Goal: Task Accomplishment & Management: Manage account settings

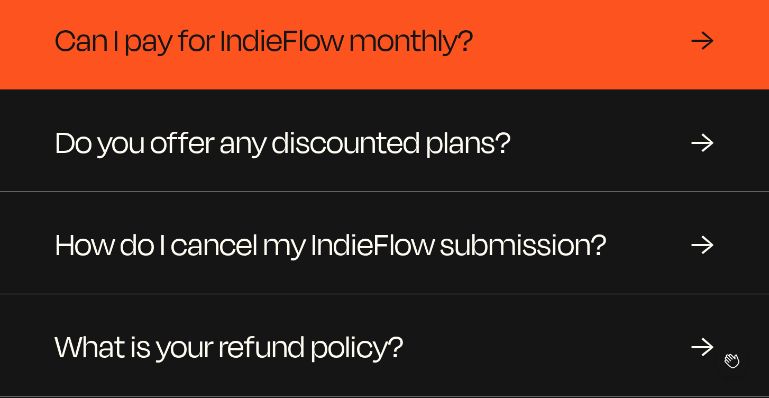
scroll to position [314, 0]
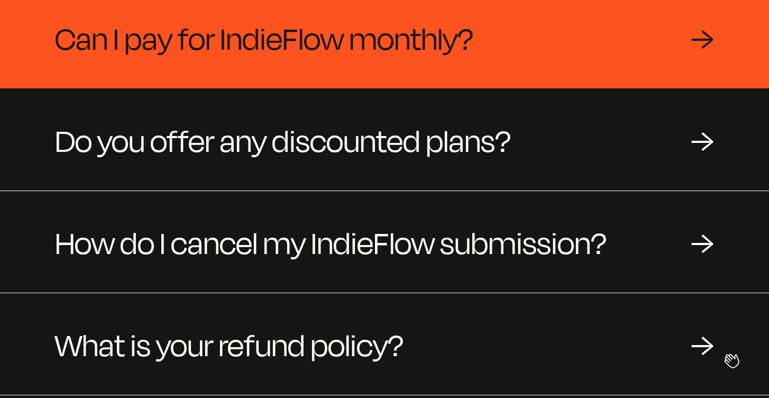
click at [414, 75] on div "Can I pay for IndieFlow monthly? →" at bounding box center [384, 38] width 769 height 102
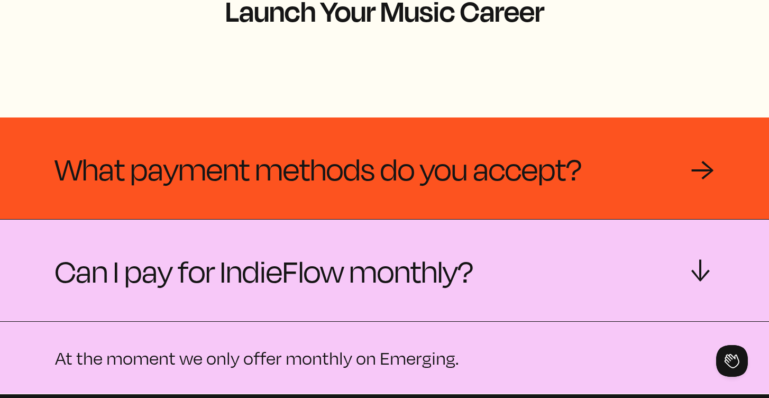
scroll to position [81, 0]
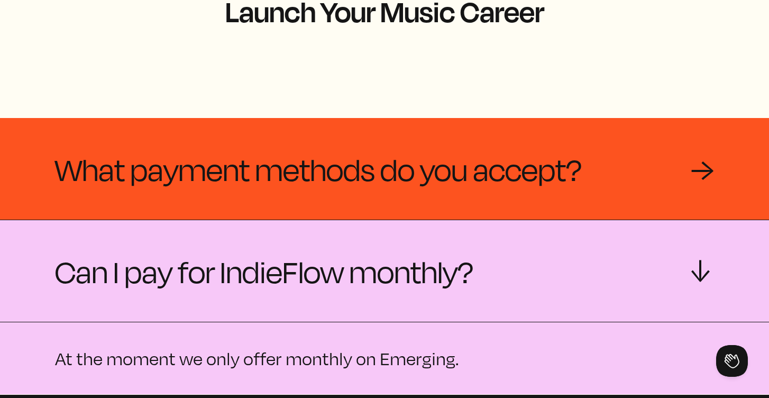
click at [437, 142] on div "What payment methods do you accept? →" at bounding box center [384, 169] width 769 height 102
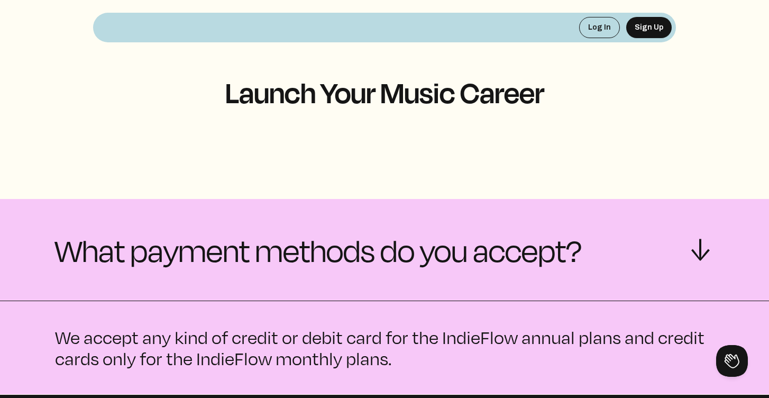
scroll to position [0, 0]
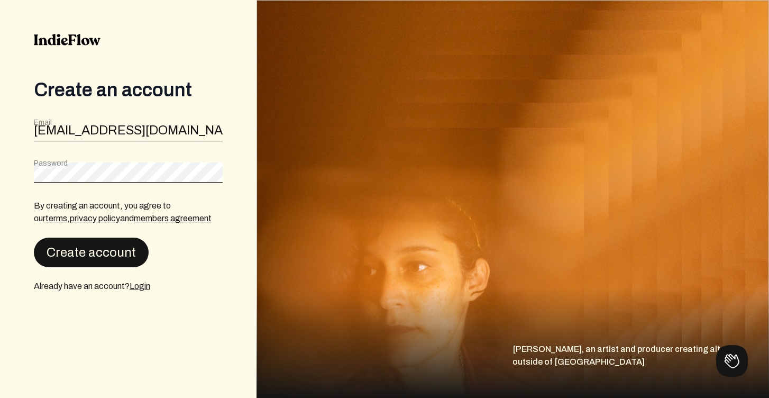
click at [85, 258] on button "Create account" at bounding box center [91, 253] width 115 height 30
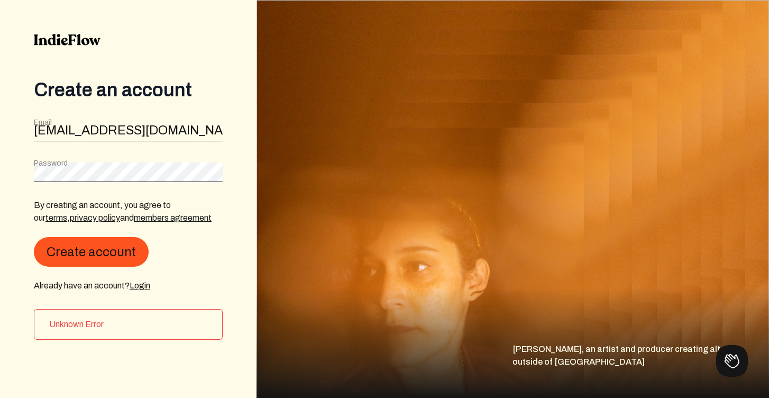
click at [110, 160] on div "Password" at bounding box center [128, 170] width 189 height 24
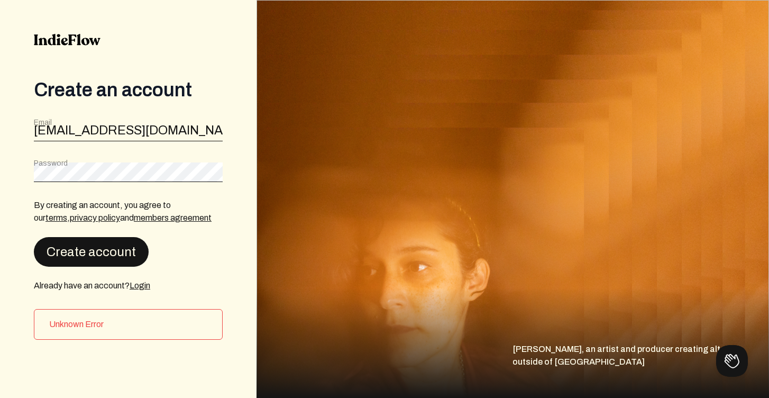
click at [134, 263] on button "Create account" at bounding box center [91, 252] width 115 height 30
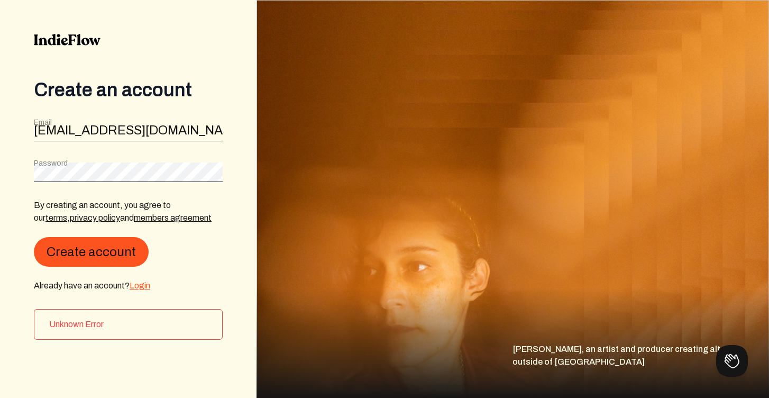
click at [150, 288] on link "Login" at bounding box center [140, 285] width 21 height 9
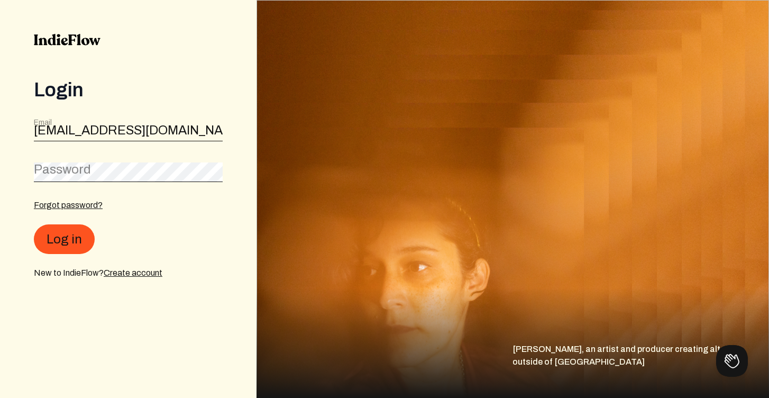
click at [78, 168] on label "Password" at bounding box center [62, 169] width 57 height 17
click at [158, 193] on form "Email [EMAIL_ADDRESS][DOMAIN_NAME] Password Forgot password? Log in New to Indi…" at bounding box center [128, 198] width 189 height 162
click at [90, 209] on link "Forgot password?" at bounding box center [68, 205] width 69 height 9
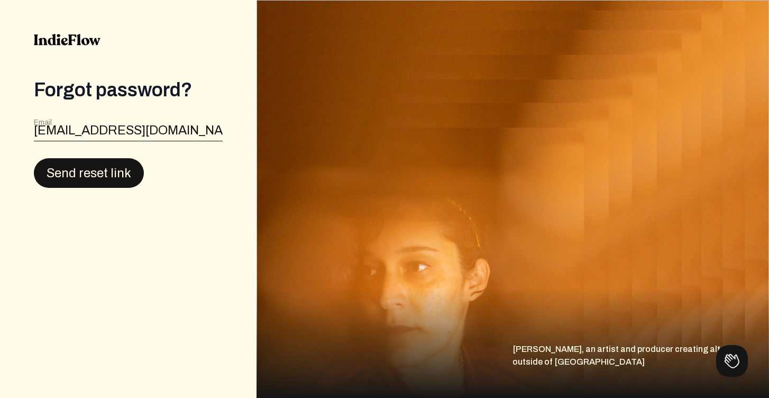
click at [107, 165] on button "Send reset link" at bounding box center [89, 173] width 110 height 30
